Goal: Information Seeking & Learning: Find specific fact

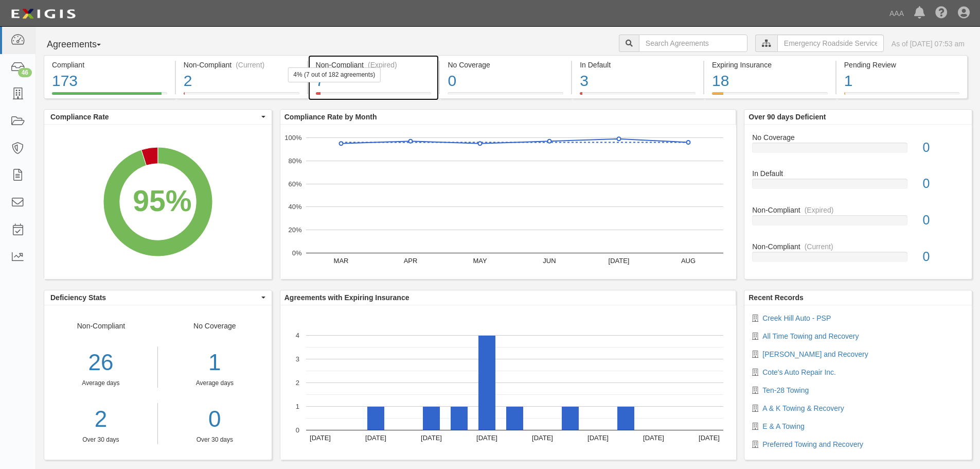
click at [392, 73] on div "7" at bounding box center [374, 81] width 116 height 22
click at [246, 136] on rect "A chart." at bounding box center [157, 202] width 227 height 154
click at [703, 48] on input "text" at bounding box center [693, 42] width 109 height 17
type input "^TBC"
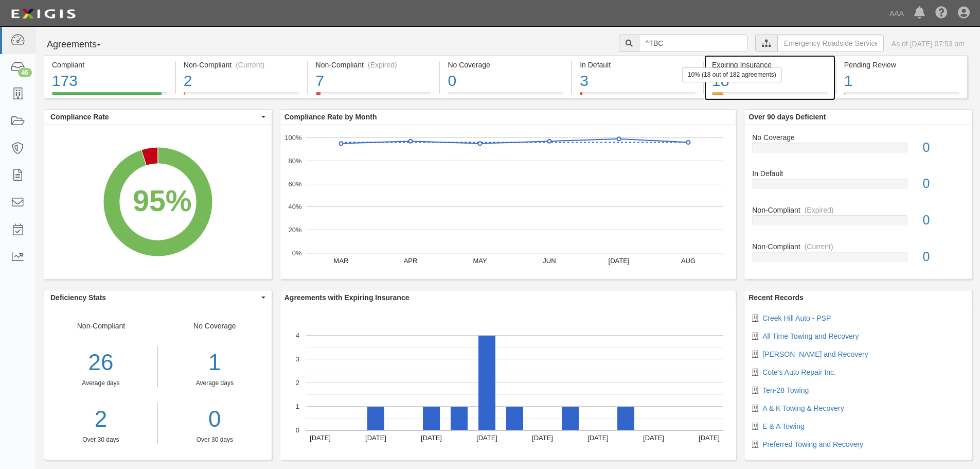
click at [812, 83] on div "18" at bounding box center [770, 81] width 116 height 22
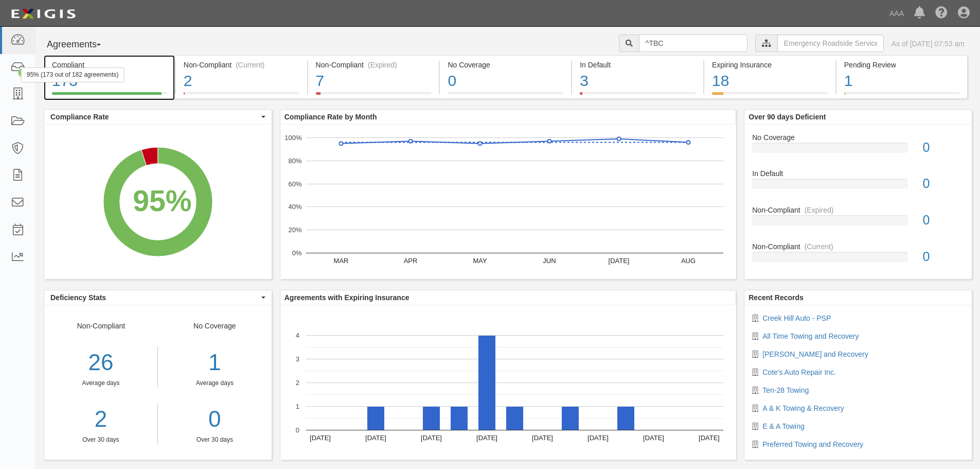
click at [91, 76] on div "95% (173 out of 182 agreements)" at bounding box center [72, 74] width 103 height 15
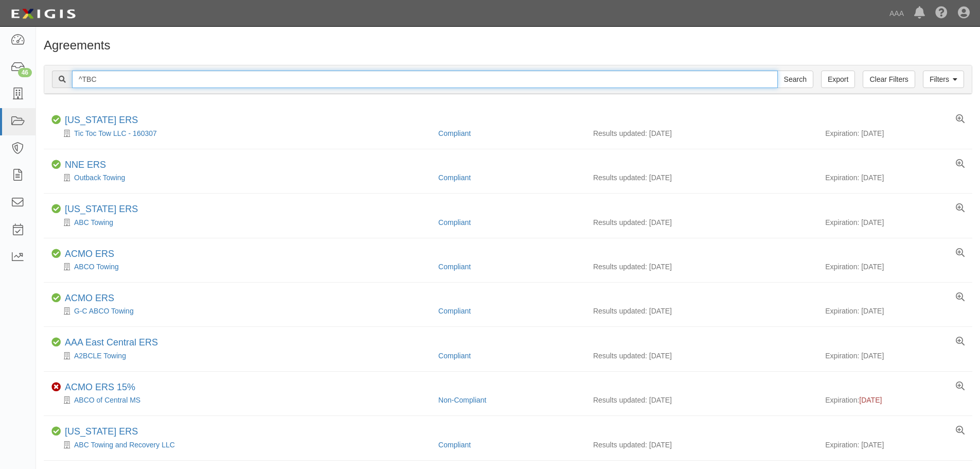
click at [79, 79] on input "^TBC" at bounding box center [425, 79] width 706 height 17
click at [83, 79] on input "^TBC" at bounding box center [425, 79] width 706 height 17
type input "TBC"
click at [778, 71] on input "Search" at bounding box center [796, 79] width 36 height 17
drag, startPoint x: 100, startPoint y: 82, endPoint x: 59, endPoint y: 79, distance: 40.8
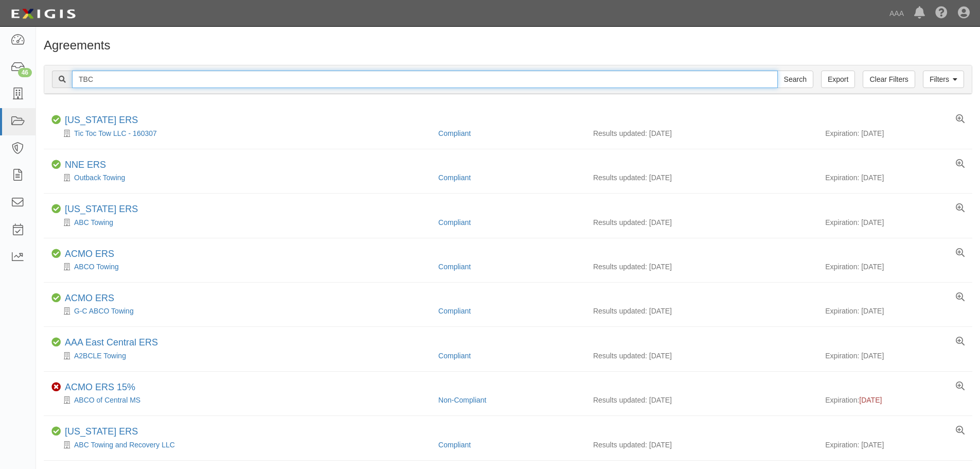
click at [59, 79] on div "TBC Search" at bounding box center [433, 79] width 762 height 17
click at [116, 78] on input "TBC" at bounding box center [425, 79] width 706 height 17
drag, startPoint x: 115, startPoint y: 78, endPoint x: 74, endPoint y: 80, distance: 41.3
click at [74, 80] on input "TBC" at bounding box center [425, 79] width 706 height 17
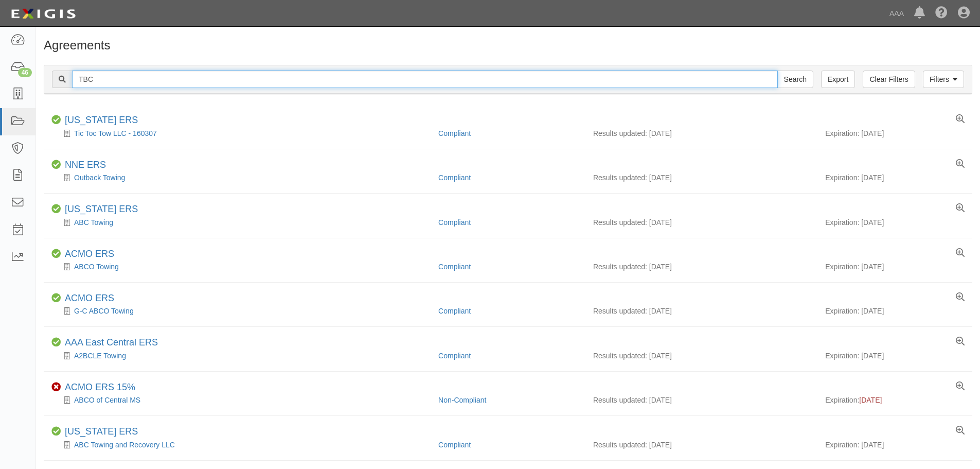
paste input "658980"
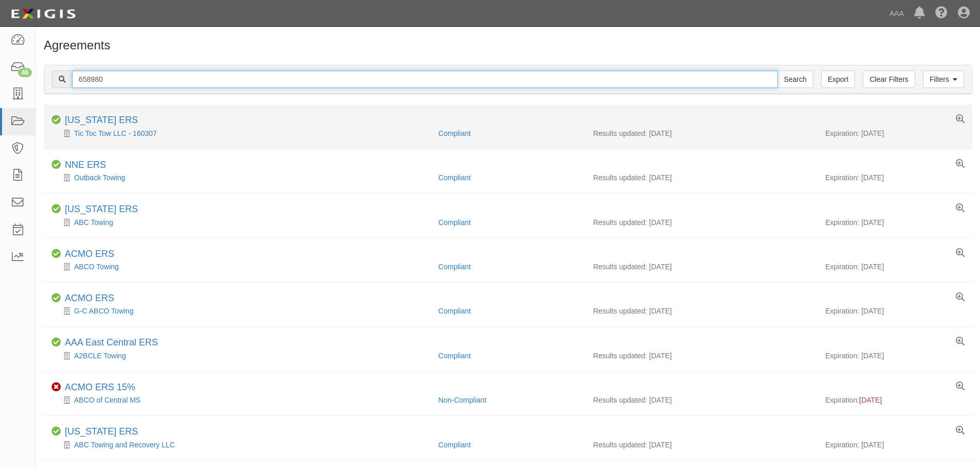
type input "658980"
click at [778, 71] on input "Search" at bounding box center [796, 79] width 36 height 17
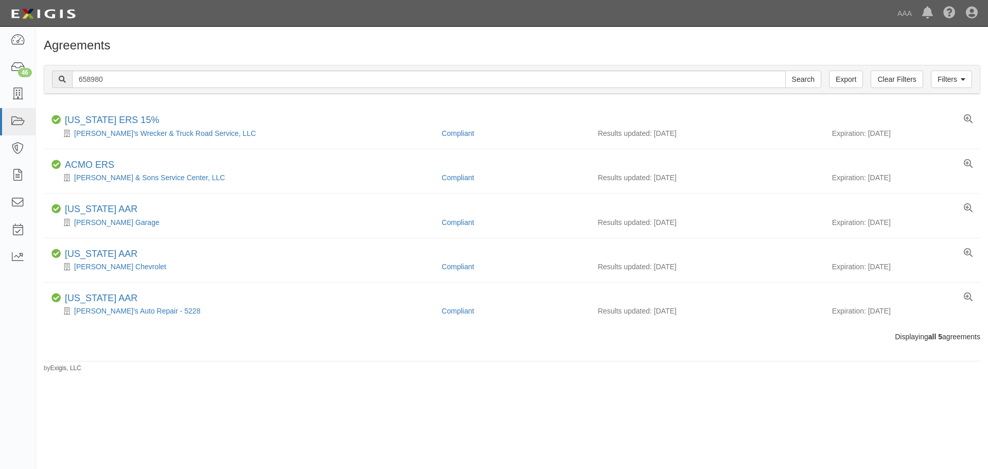
click at [145, 68] on div "Filters Clear Filters Export 658980 Search Filters" at bounding box center [512, 79] width 936 height 28
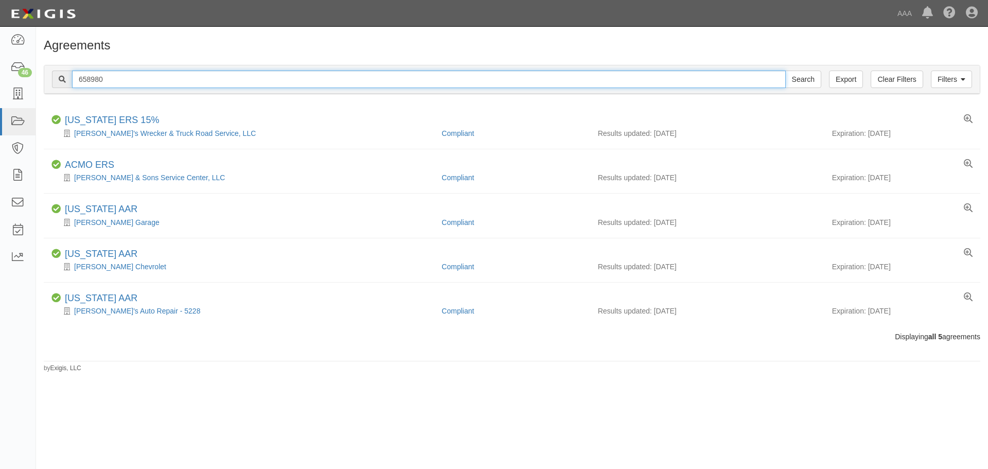
click at [145, 73] on input "658980" at bounding box center [429, 79] width 714 height 17
click at [785, 71] on input "Search" at bounding box center [803, 79] width 36 height 17
drag, startPoint x: 217, startPoint y: 78, endPoint x: 49, endPoint y: 84, distance: 168.4
click at [49, 84] on div "Filters Clear Filters Export 658980 Search Filters" at bounding box center [512, 79] width 936 height 28
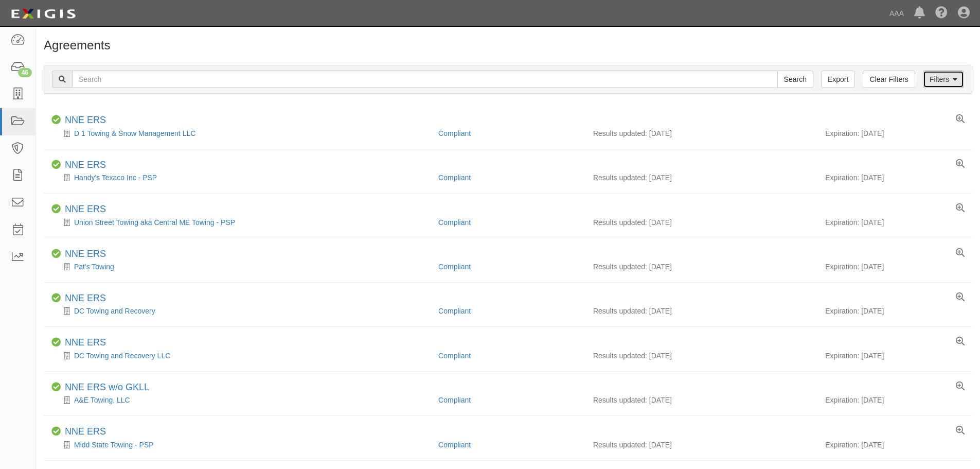
click at [940, 80] on link "Filters" at bounding box center [943, 79] width 41 height 17
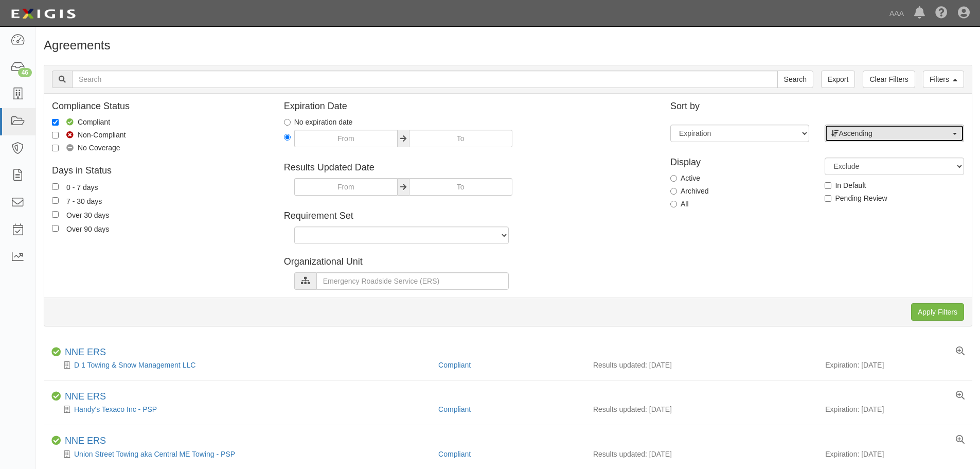
click at [885, 135] on span "Ascending" at bounding box center [891, 133] width 119 height 10
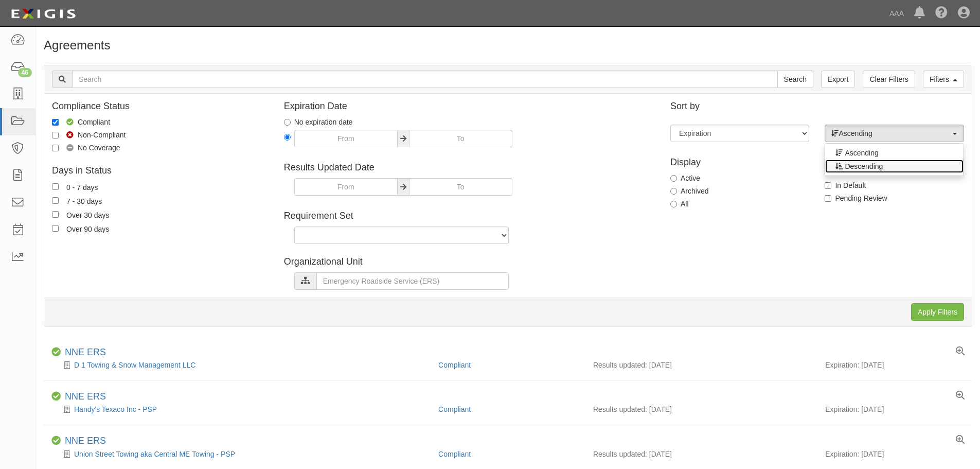
click at [876, 162] on span "Descending" at bounding box center [864, 166] width 38 height 10
select select "desc"
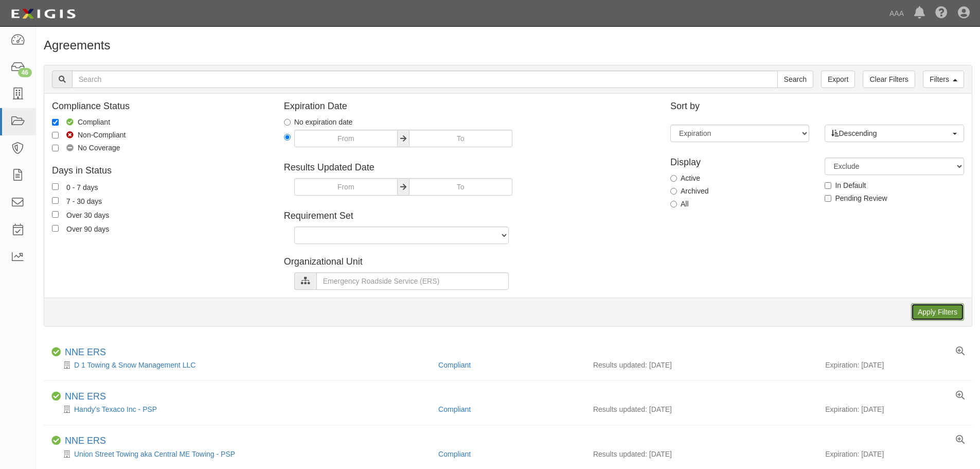
click at [922, 318] on input "Apply Filters" at bounding box center [938, 311] width 53 height 17
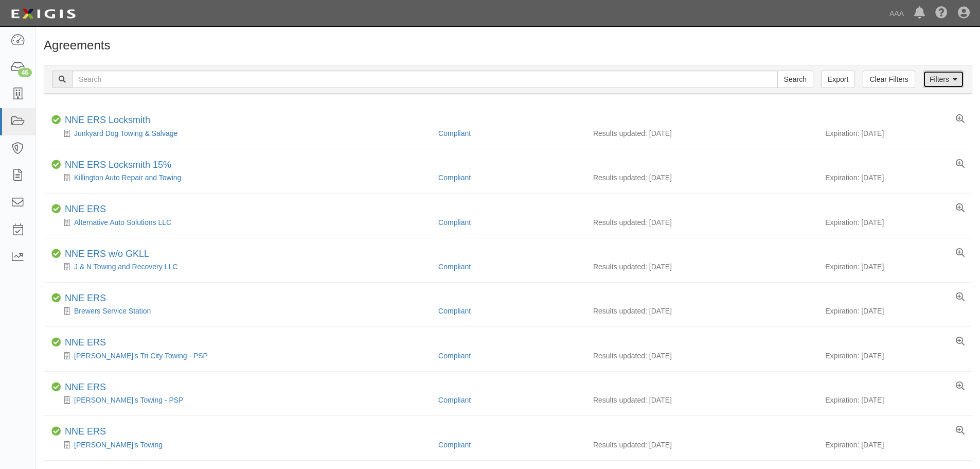
click at [950, 87] on link "Filters" at bounding box center [943, 79] width 41 height 17
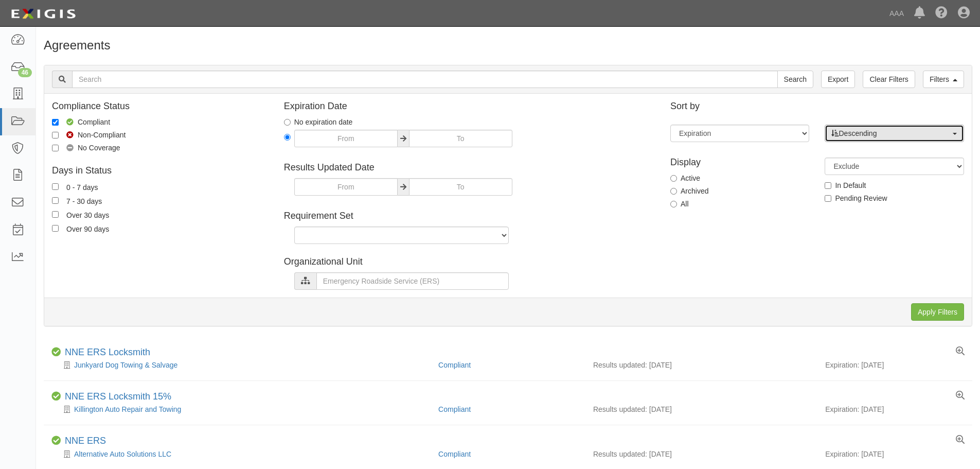
click at [881, 133] on span "Descending" at bounding box center [891, 133] width 119 height 10
click at [868, 151] on span "Ascending" at bounding box center [861, 153] width 33 height 10
select select "asc"
click at [941, 318] on input "Apply Filters" at bounding box center [938, 311] width 53 height 17
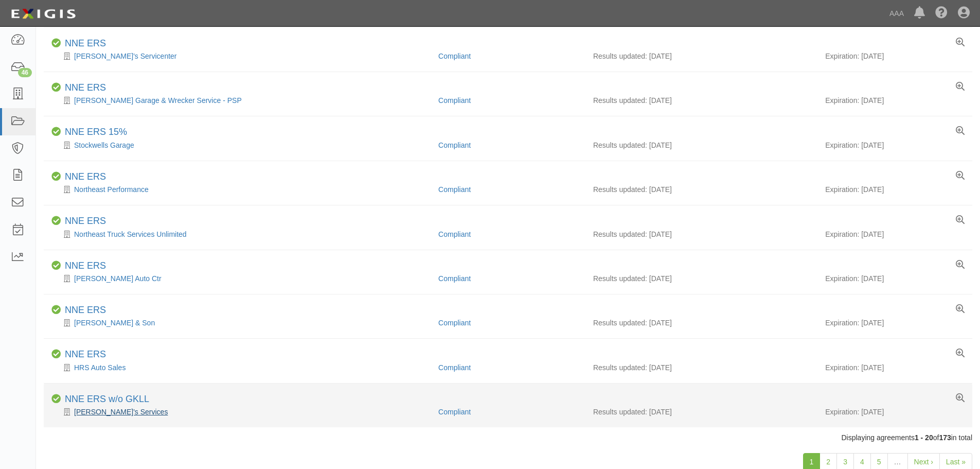
scroll to position [611, 0]
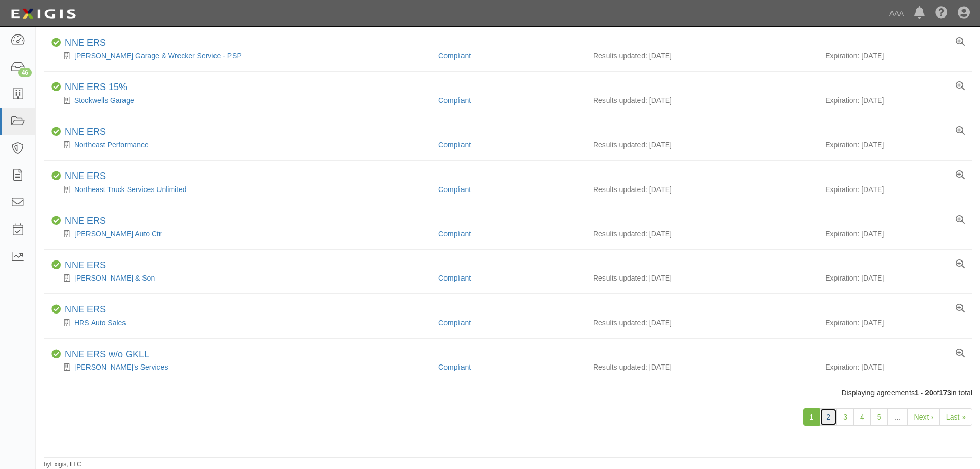
click at [828, 411] on link "2" at bounding box center [828, 416] width 17 height 17
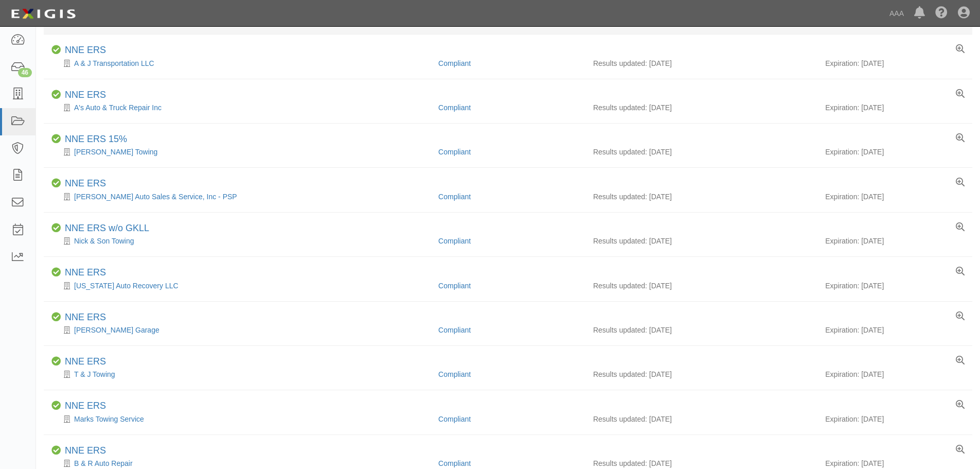
scroll to position [611, 0]
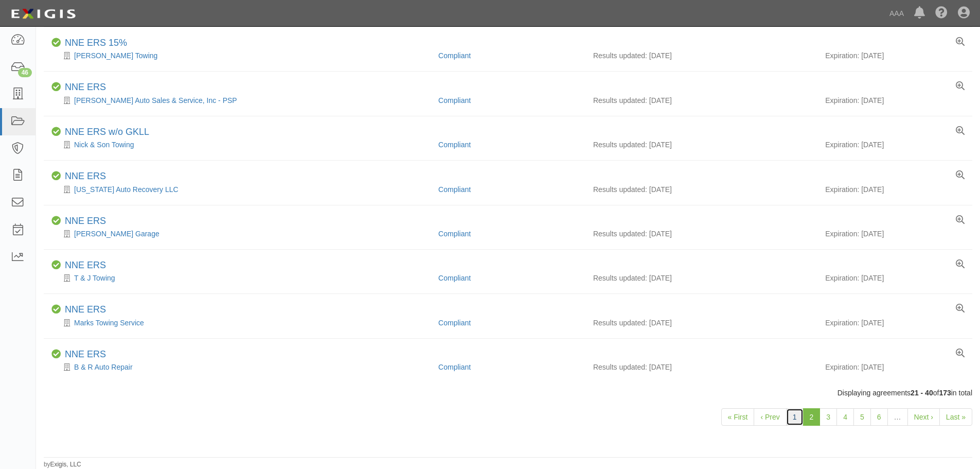
click at [792, 416] on link "1" at bounding box center [794, 416] width 17 height 17
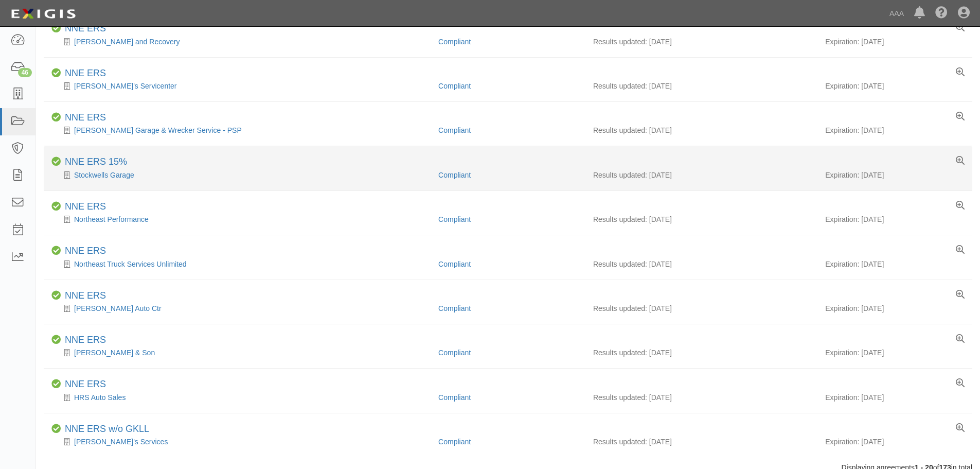
scroll to position [611, 0]
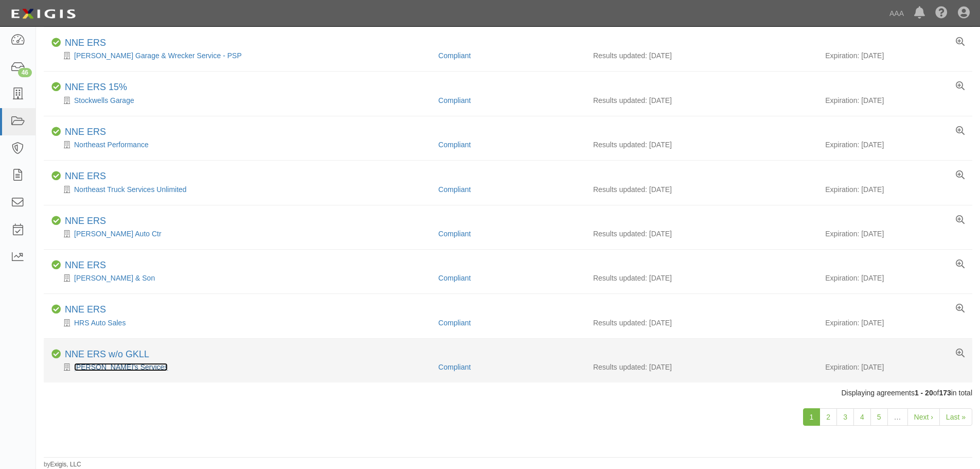
click at [120, 367] on link "[PERSON_NAME]'s Services" at bounding box center [121, 367] width 94 height 8
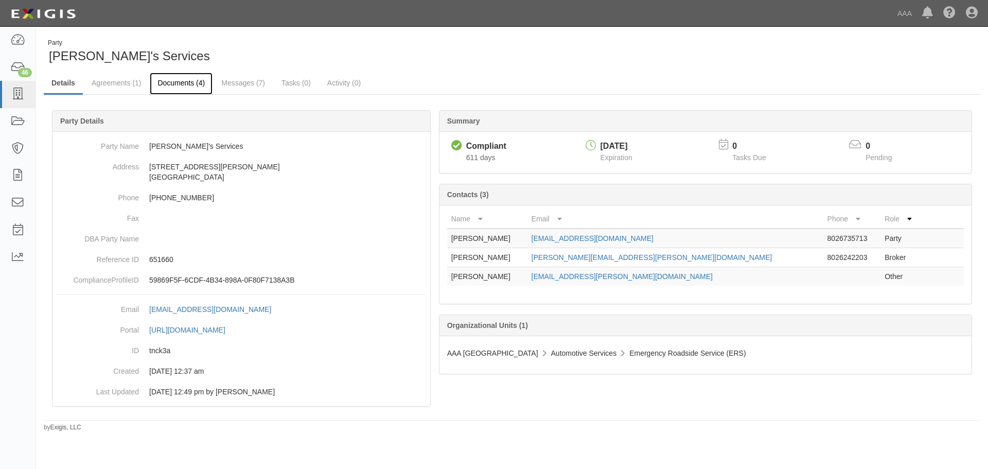
click at [170, 83] on link "Documents (4)" at bounding box center [181, 84] width 63 height 22
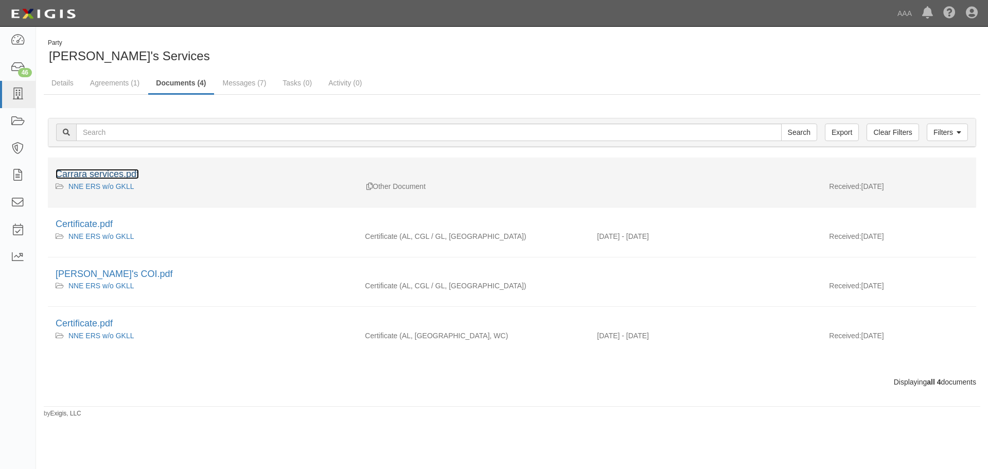
click at [99, 172] on link "Carrara services.pdf" at bounding box center [97, 174] width 83 height 10
